Goal: Task Accomplishment & Management: Manage account settings

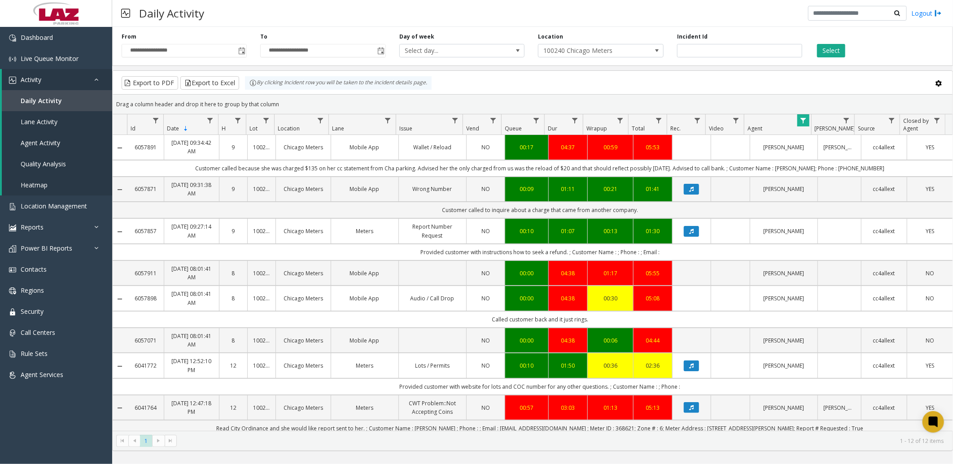
click at [219, 34] on div "**********" at bounding box center [184, 45] width 139 height 25
click at [57, 95] on link "Daily Activity" at bounding box center [57, 100] width 110 height 21
click at [50, 100] on span "Daily Activity" at bounding box center [41, 100] width 41 height 9
click at [483, 84] on div "Export to PDF Export to Excel By clicking Incident row you will be taken to the…" at bounding box center [532, 82] width 825 height 13
click at [571, 50] on span "100240 Chicago Meters" at bounding box center [589, 50] width 100 height 13
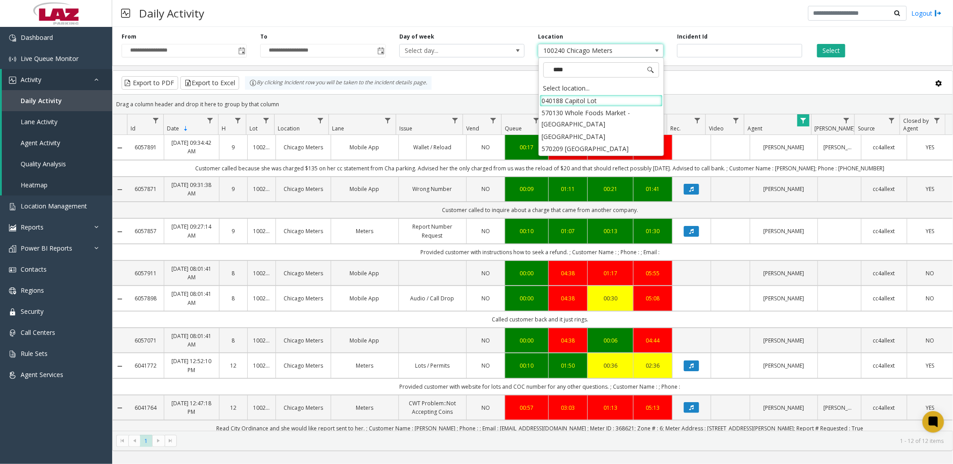
type input "*****"
click at [608, 100] on li "040188 Capitol Lot" at bounding box center [601, 101] width 123 height 12
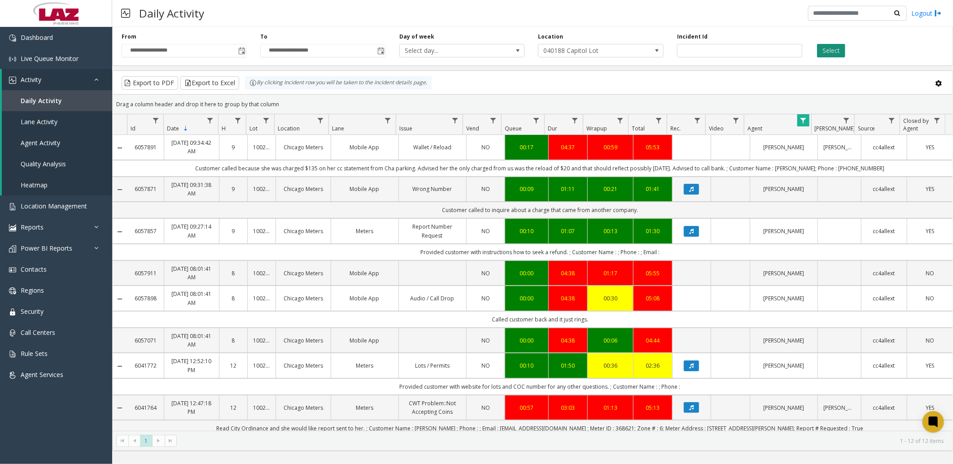
click at [832, 55] on button "Select" at bounding box center [831, 50] width 28 height 13
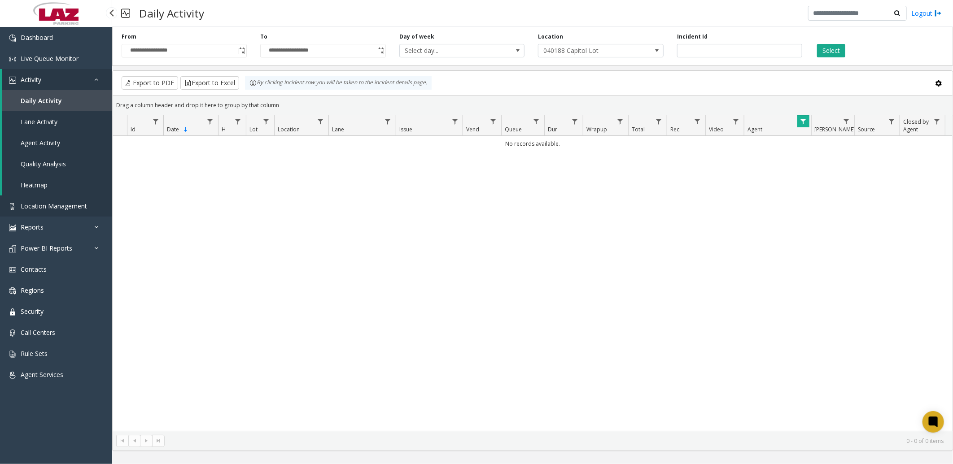
click at [65, 204] on span "Location Management" at bounding box center [54, 206] width 66 height 9
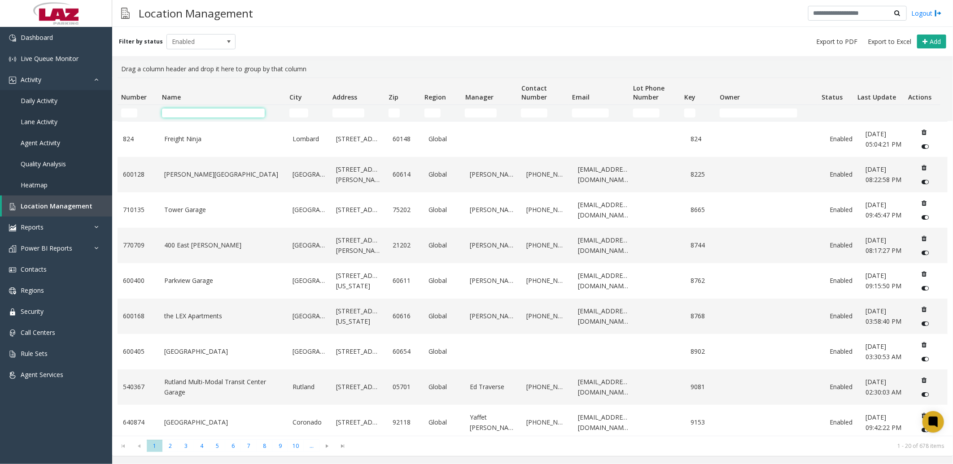
click at [237, 114] on input "Name Filter" at bounding box center [213, 113] width 103 height 9
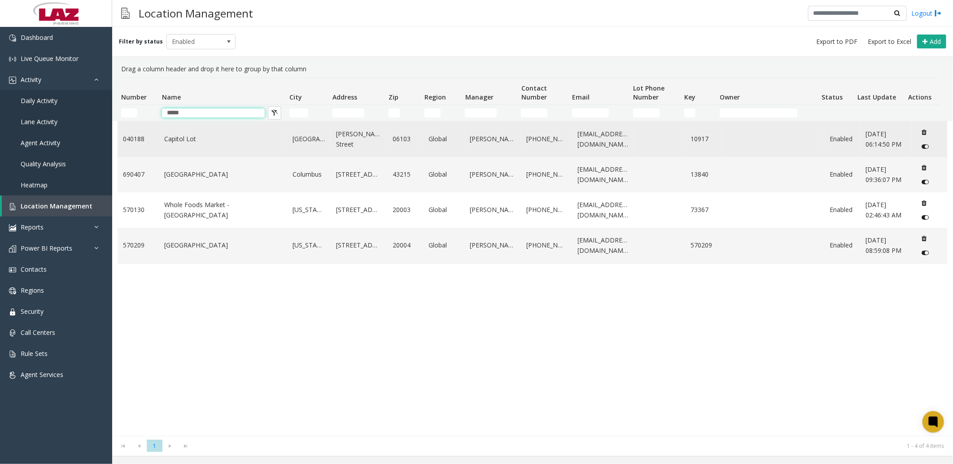
type input "*****"
click at [223, 140] on link "Capitol Lot" at bounding box center [223, 139] width 118 height 10
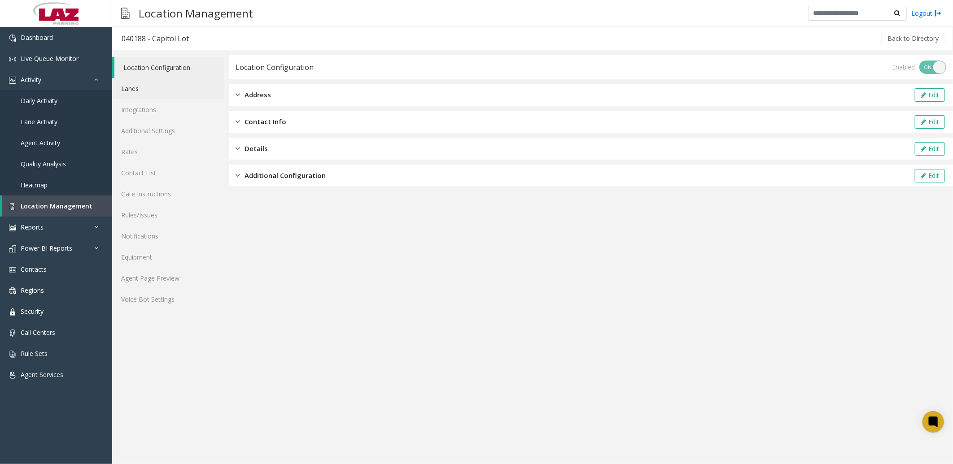
click at [135, 87] on link "Lanes" at bounding box center [168, 88] width 112 height 21
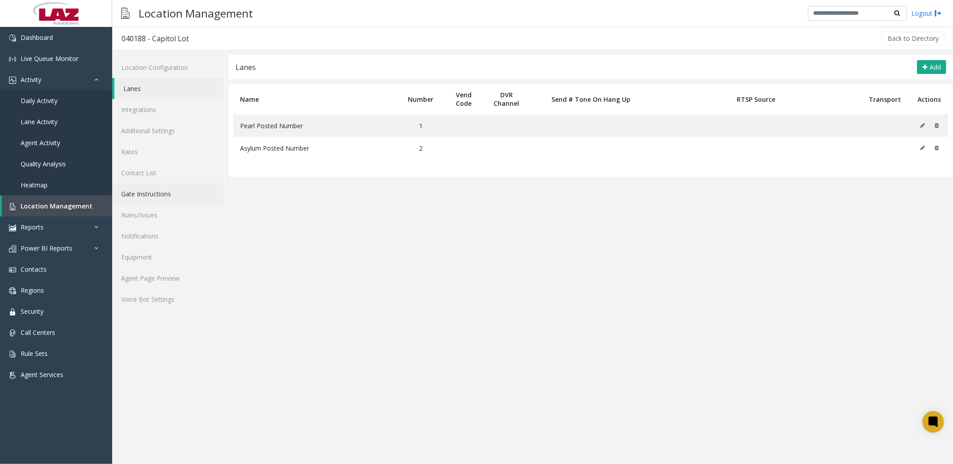
click at [140, 191] on link "Gate Instructions" at bounding box center [168, 194] width 112 height 21
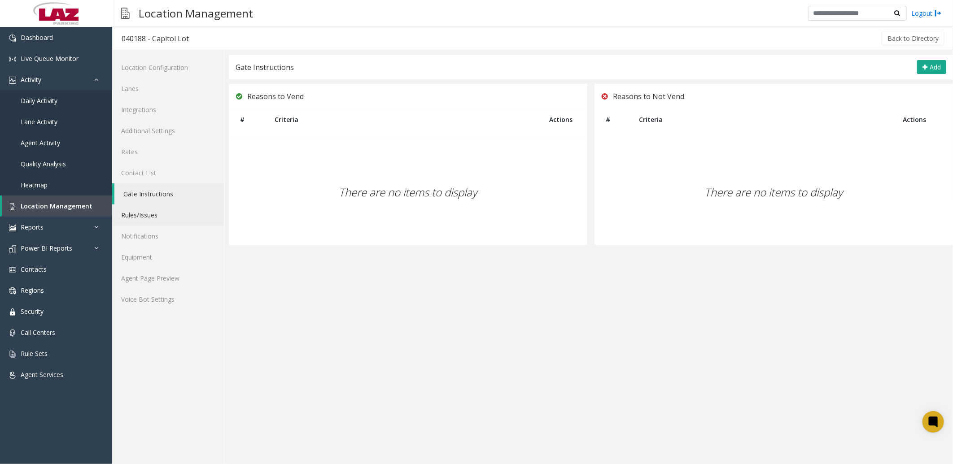
click at [153, 215] on link "Rules/Issues" at bounding box center [168, 215] width 112 height 21
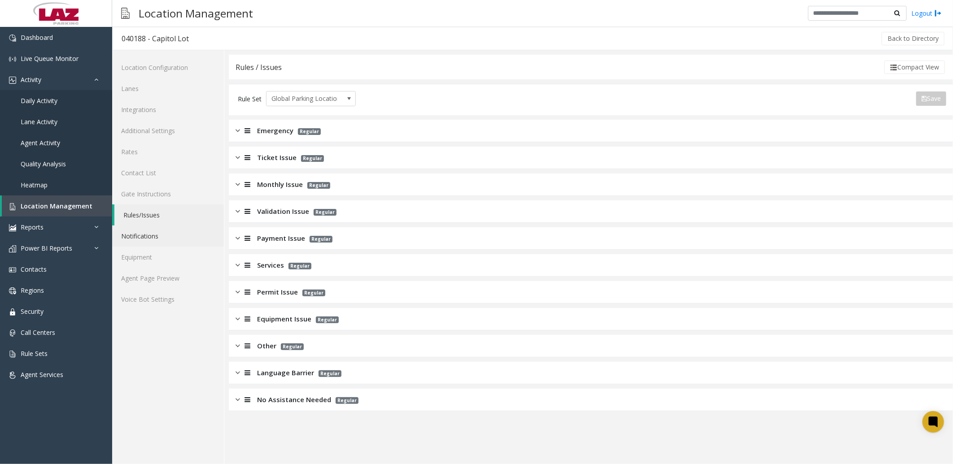
click at [149, 235] on link "Notifications" at bounding box center [168, 236] width 112 height 21
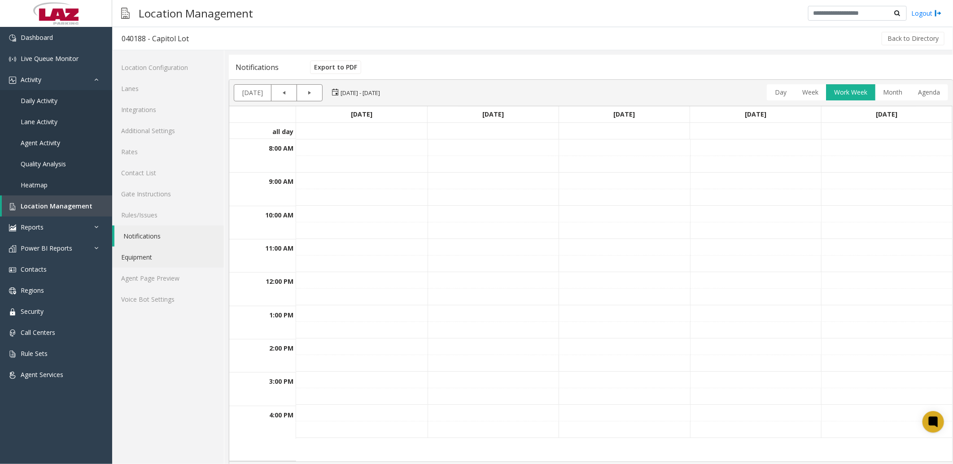
click at [149, 248] on link "Equipment" at bounding box center [168, 257] width 112 height 21
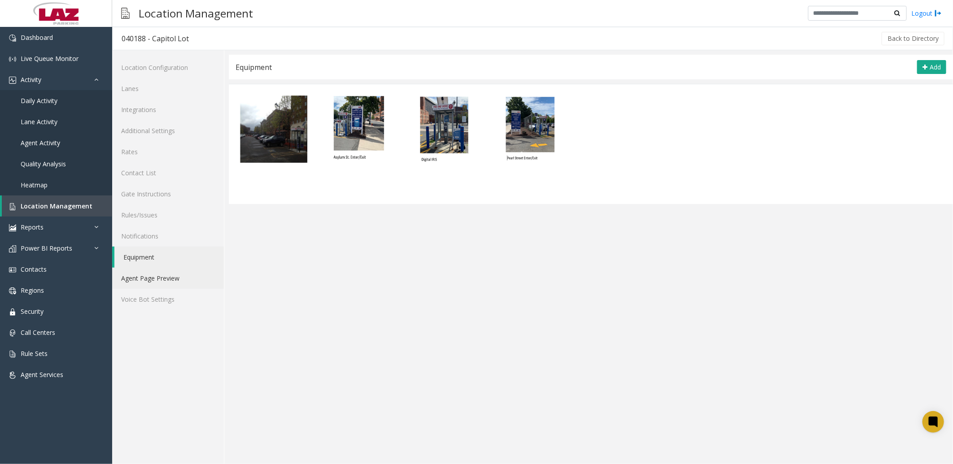
click at [141, 275] on link "Agent Page Preview" at bounding box center [168, 278] width 112 height 21
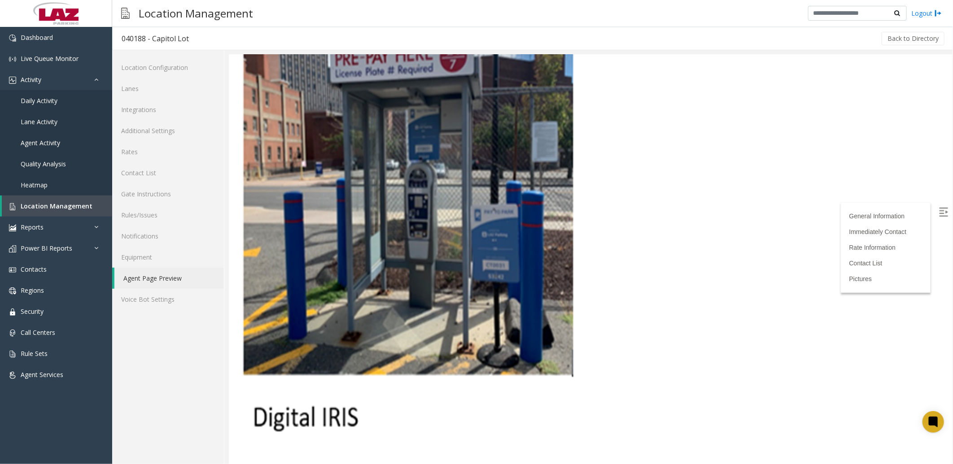
scroll to position [1496, 0]
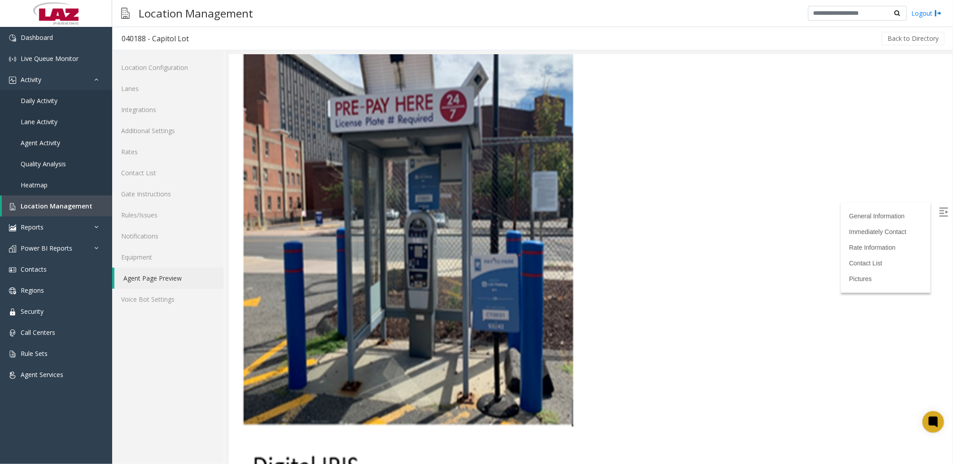
click at [418, 253] on img at bounding box center [407, 260] width 345 height 460
click at [138, 250] on link "Equipment" at bounding box center [168, 257] width 112 height 21
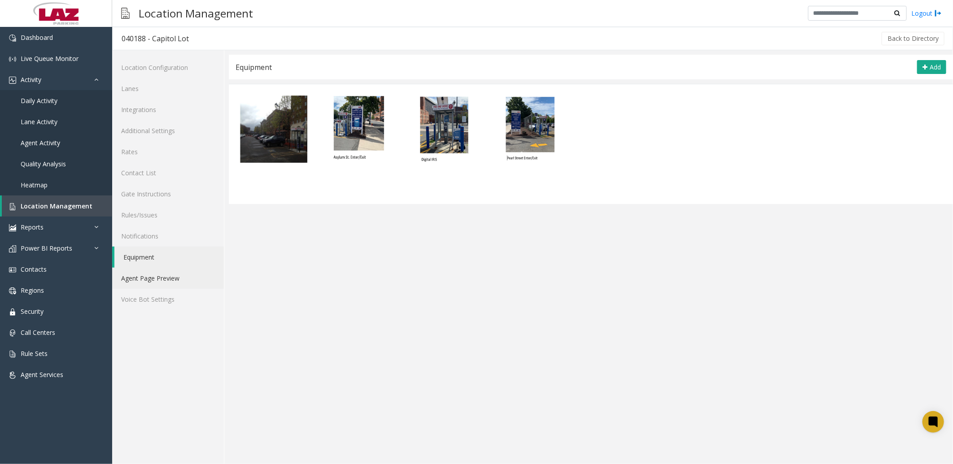
click at [143, 284] on link "Agent Page Preview" at bounding box center [168, 278] width 112 height 21
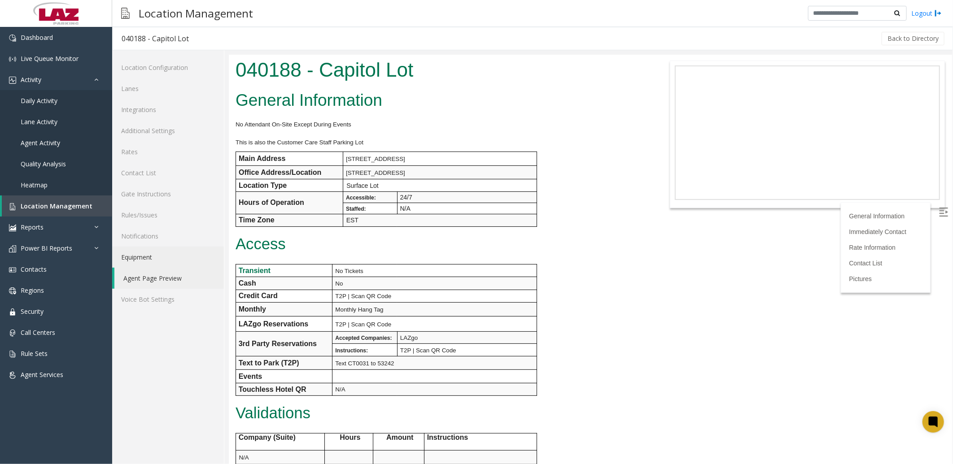
click at [145, 253] on link "Equipment" at bounding box center [168, 257] width 112 height 21
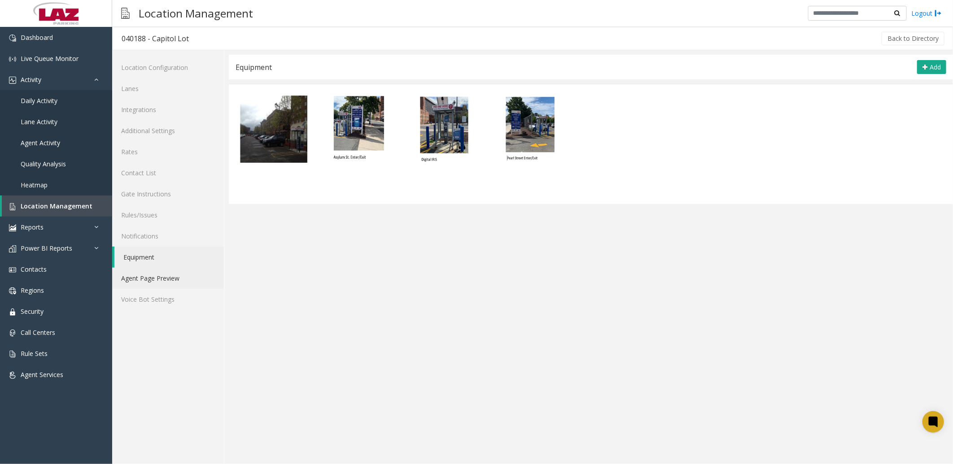
click at [146, 275] on link "Agent Page Preview" at bounding box center [168, 278] width 112 height 21
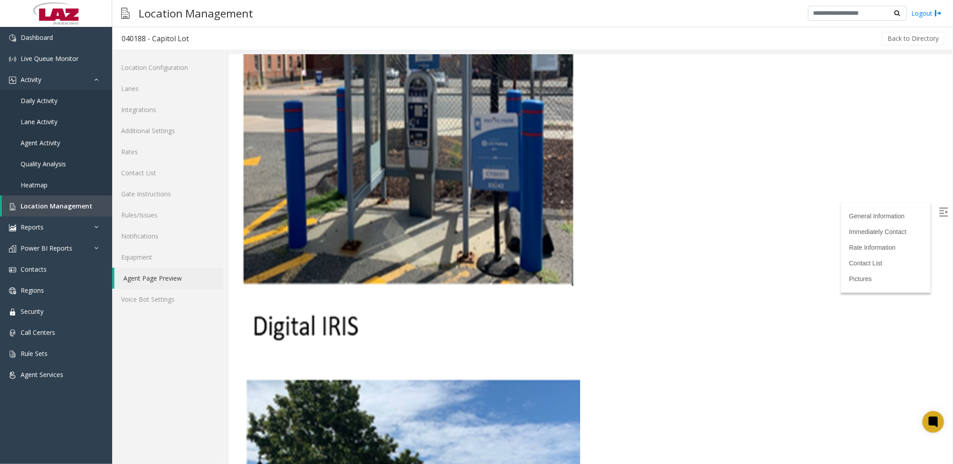
scroll to position [1695, 0]
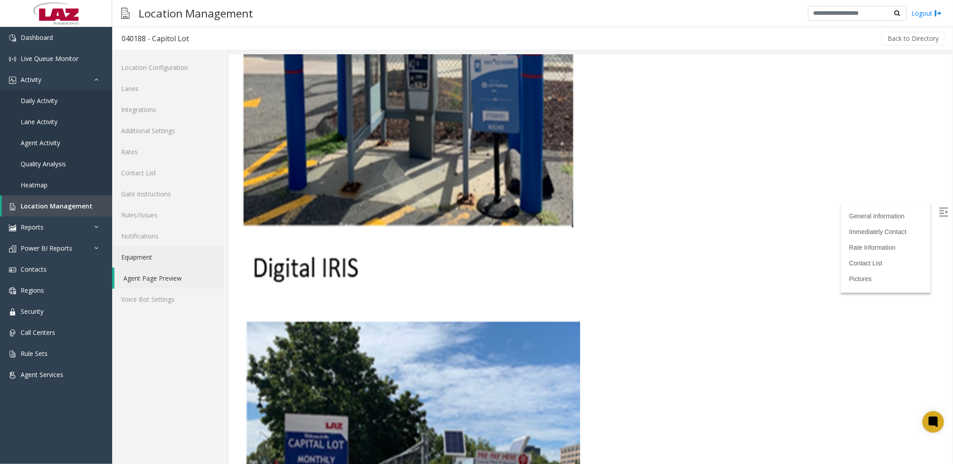
click at [145, 255] on link "Equipment" at bounding box center [168, 257] width 112 height 21
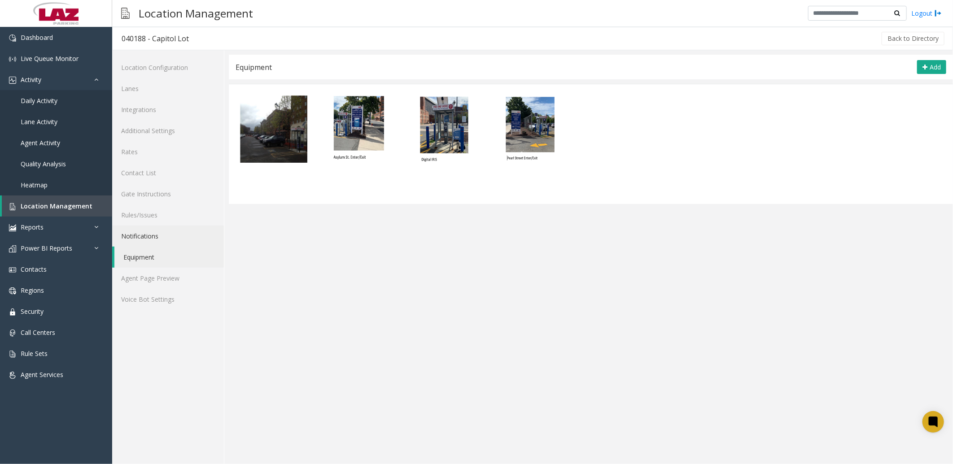
click at [141, 232] on link "Notifications" at bounding box center [168, 236] width 112 height 21
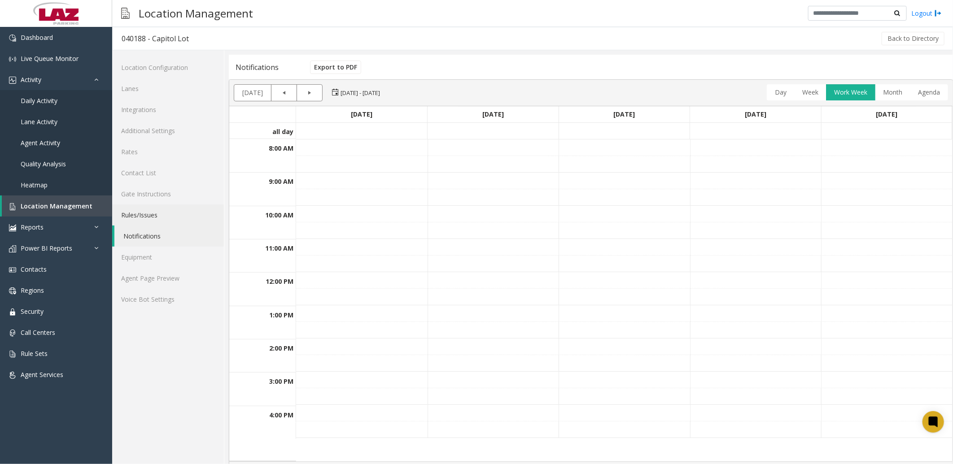
click at [144, 209] on link "Rules/Issues" at bounding box center [168, 215] width 112 height 21
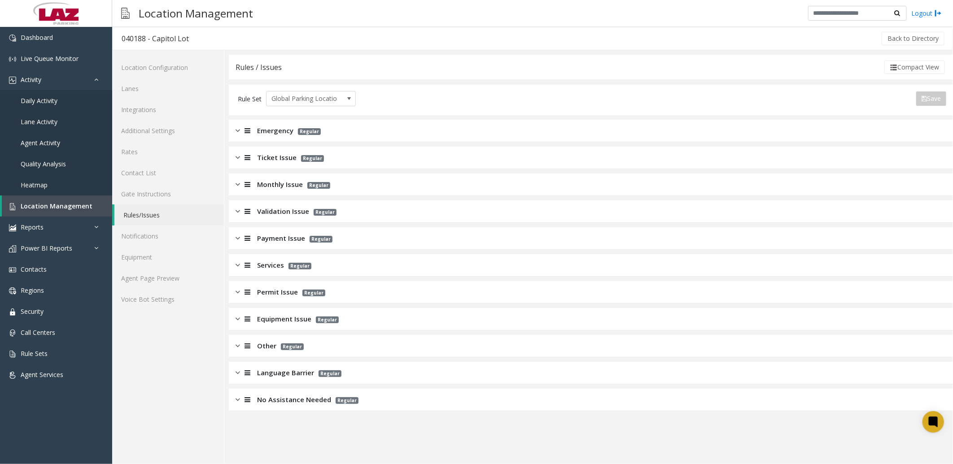
click at [249, 236] on icon at bounding box center [248, 238] width 6 height 7
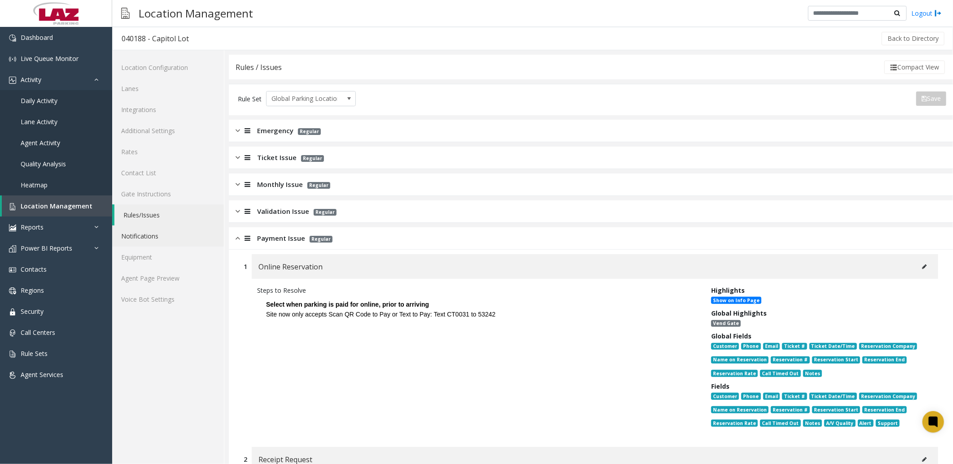
click at [147, 239] on link "Notifications" at bounding box center [168, 236] width 112 height 21
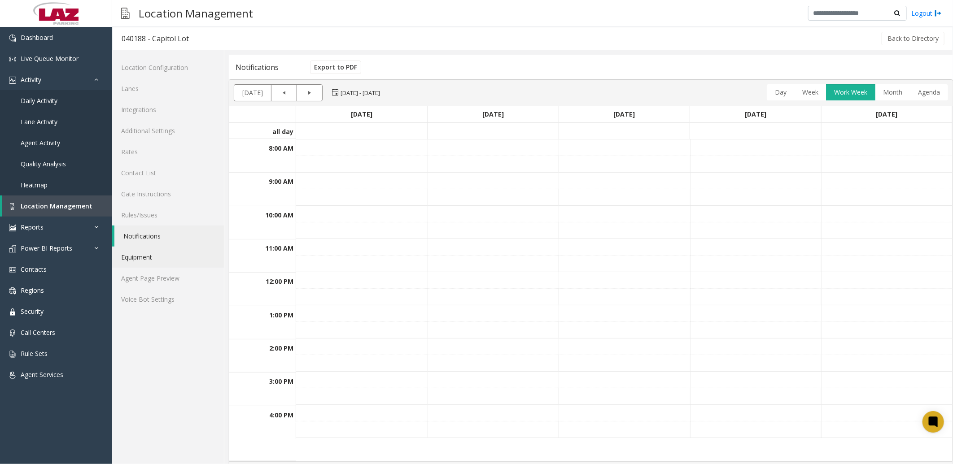
click at [138, 259] on link "Equipment" at bounding box center [168, 257] width 112 height 21
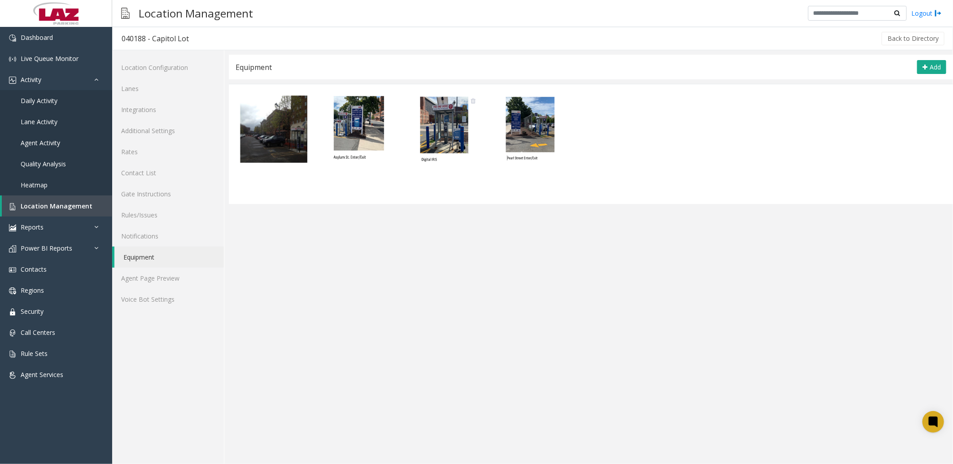
click at [448, 132] on img at bounding box center [444, 129] width 67 height 67
type textarea "**********"
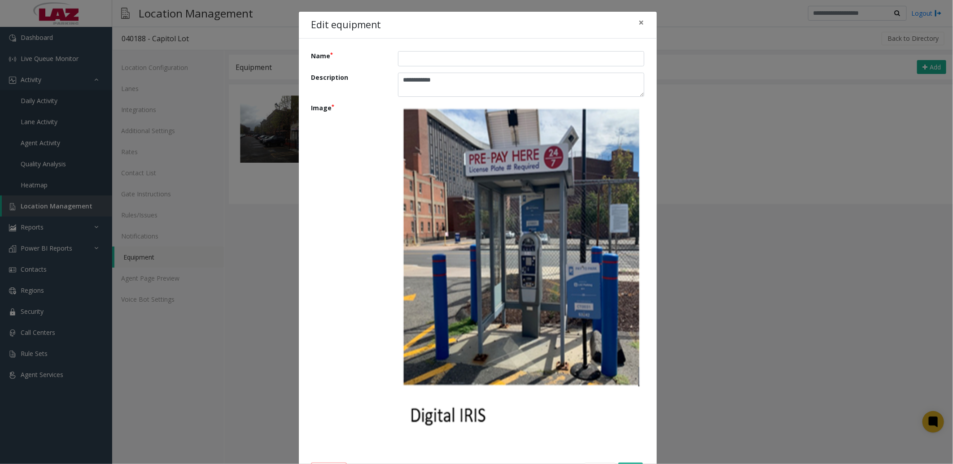
click at [556, 331] on img at bounding box center [521, 267] width 246 height 329
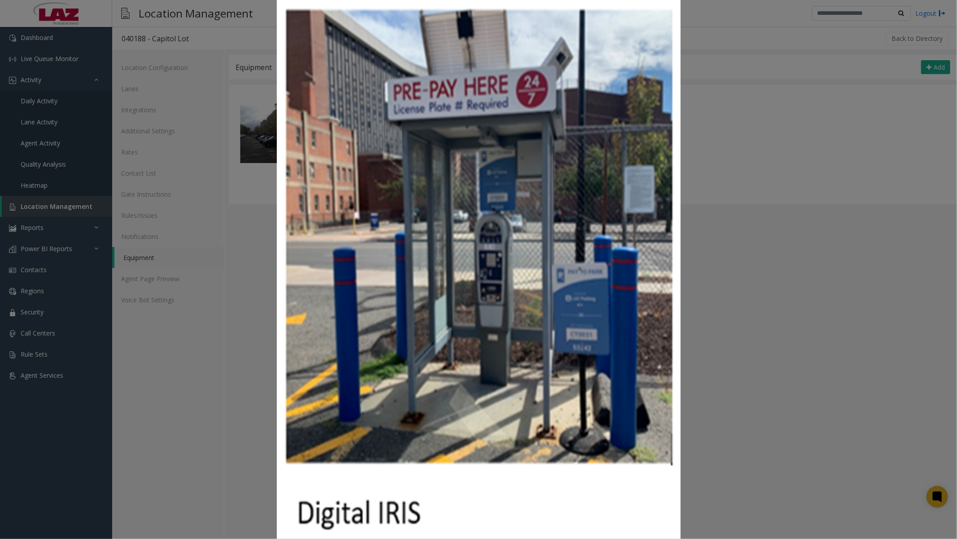
click at [140, 105] on img at bounding box center [478, 269] width 957 height 539
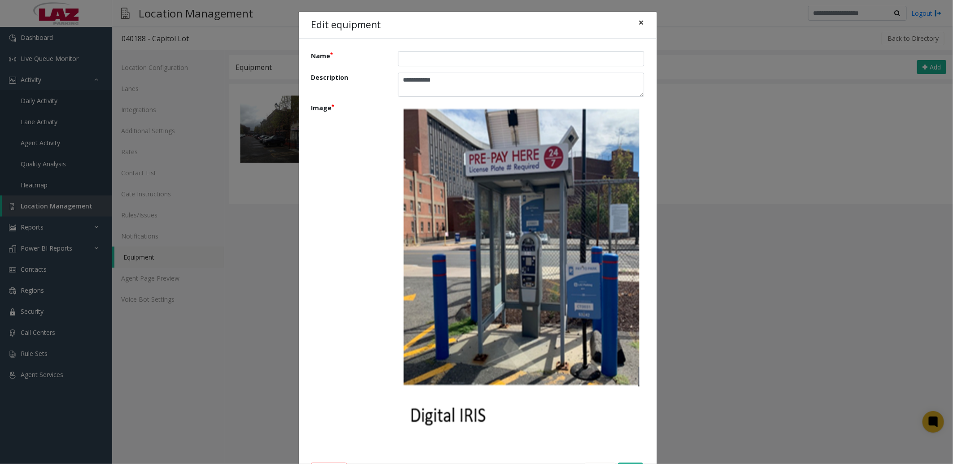
click at [639, 19] on span "×" at bounding box center [641, 22] width 5 height 13
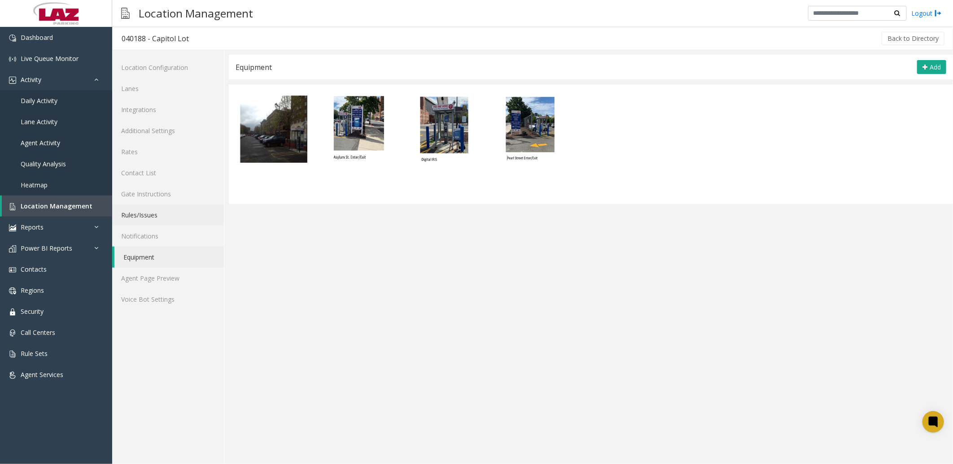
click at [140, 211] on link "Rules/Issues" at bounding box center [168, 215] width 112 height 21
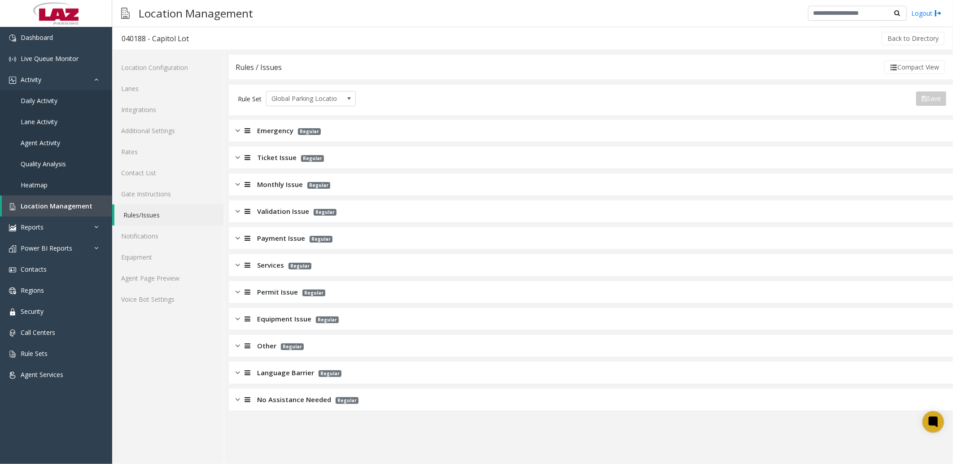
click at [274, 313] on div "Equipment Issue Regular" at bounding box center [591, 319] width 724 height 22
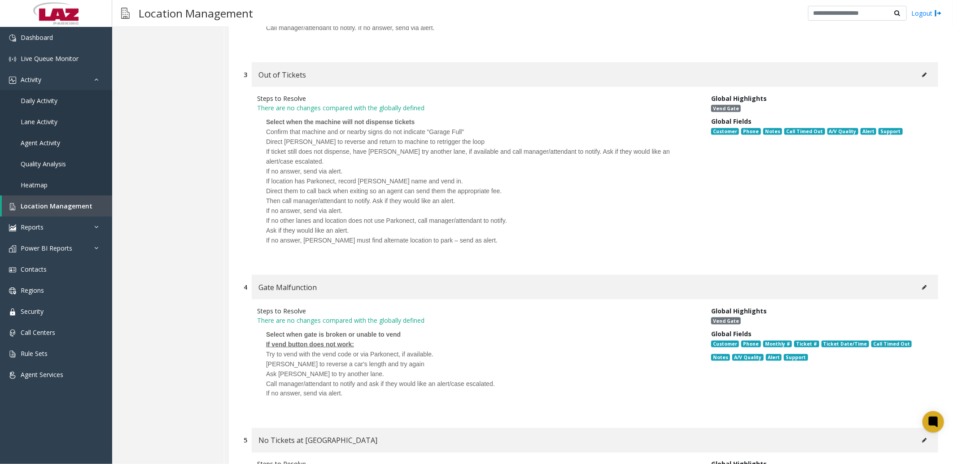
scroll to position [698, 0]
